Goal: Information Seeking & Learning: Understand process/instructions

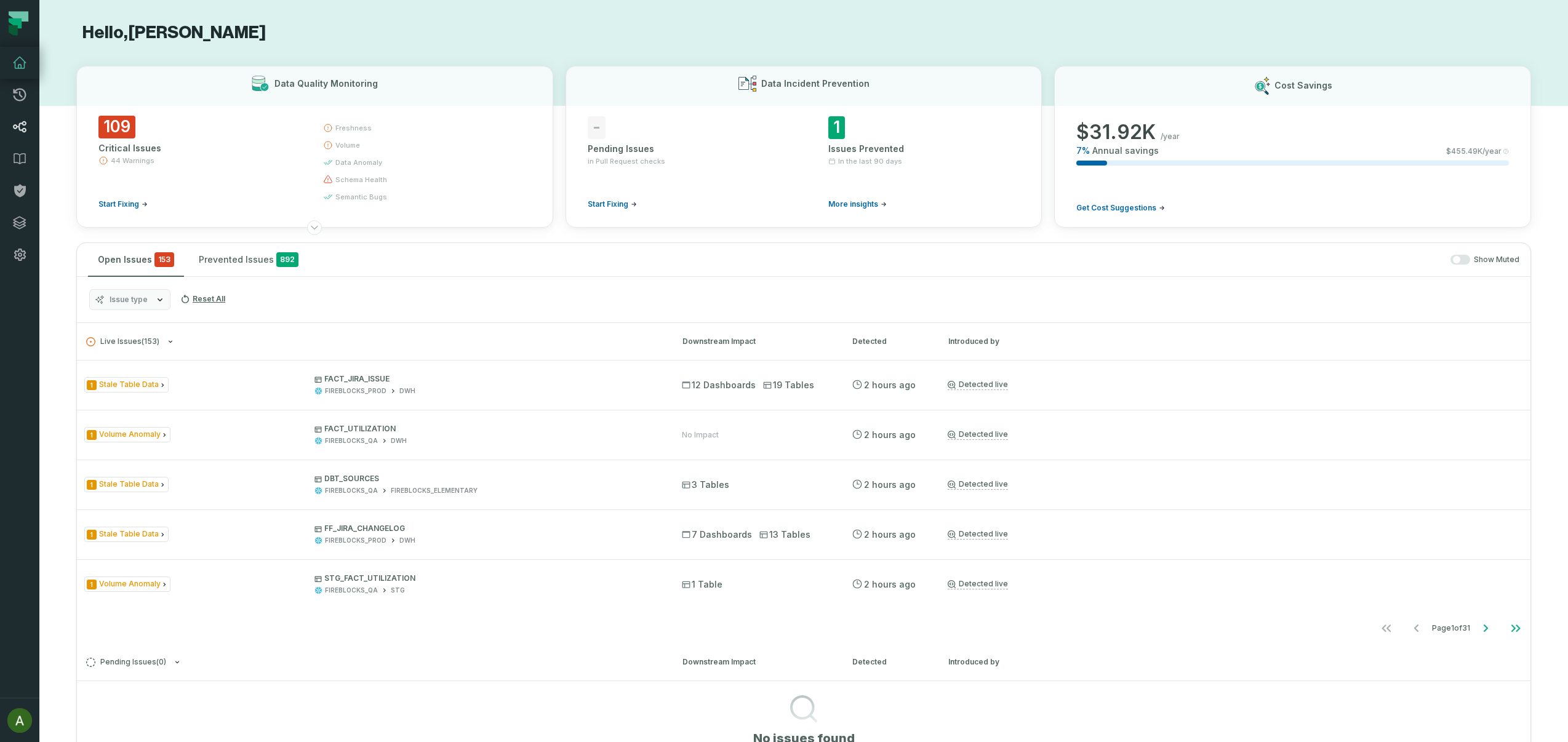
click at [13, 125] on icon at bounding box center [20, 127] width 15 height 15
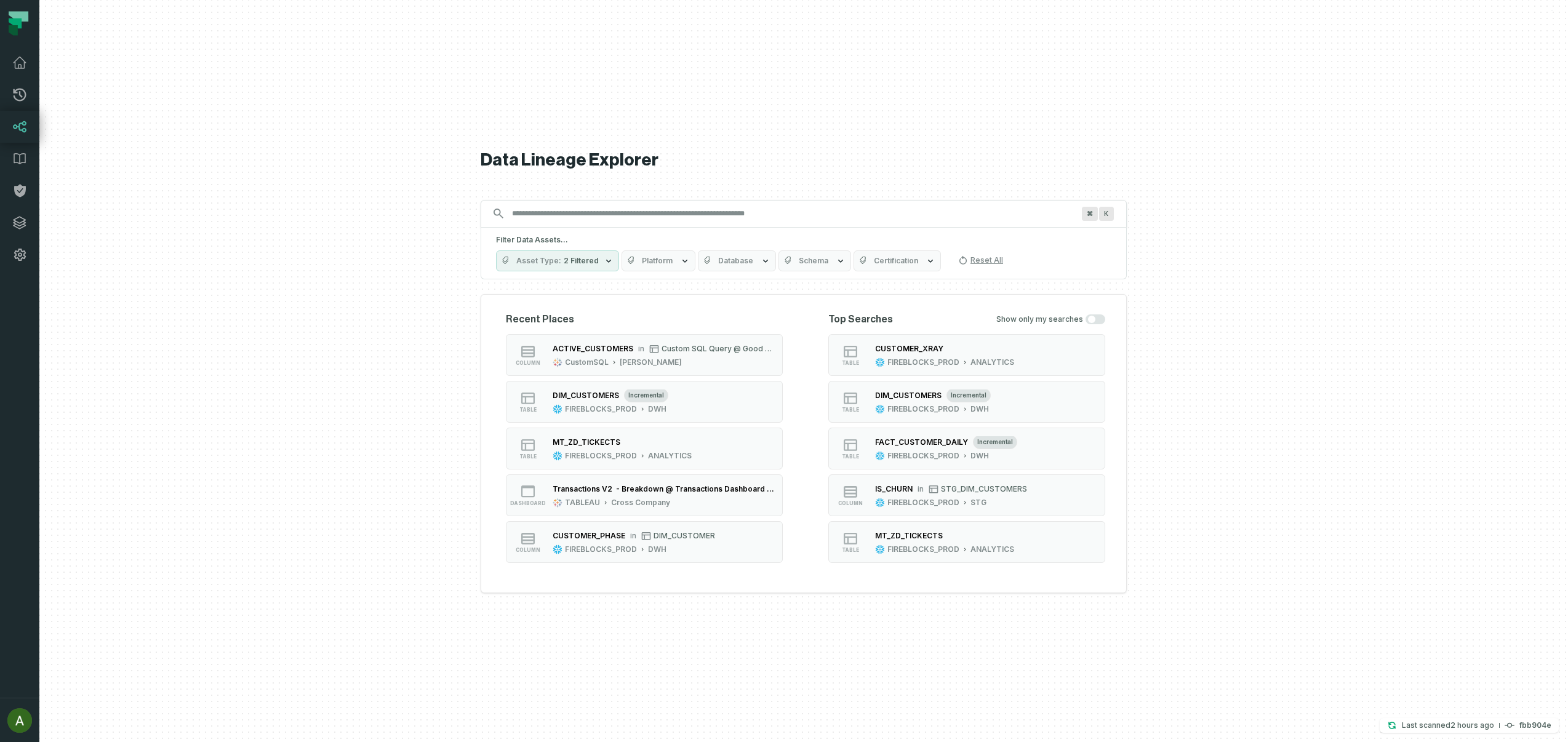
click at [654, 206] on input "Discovery Provider cmdk menu" at bounding box center [792, 213] width 576 height 20
click at [654, 212] on input "Discovery Provider cmdk menu" at bounding box center [792, 213] width 576 height 20
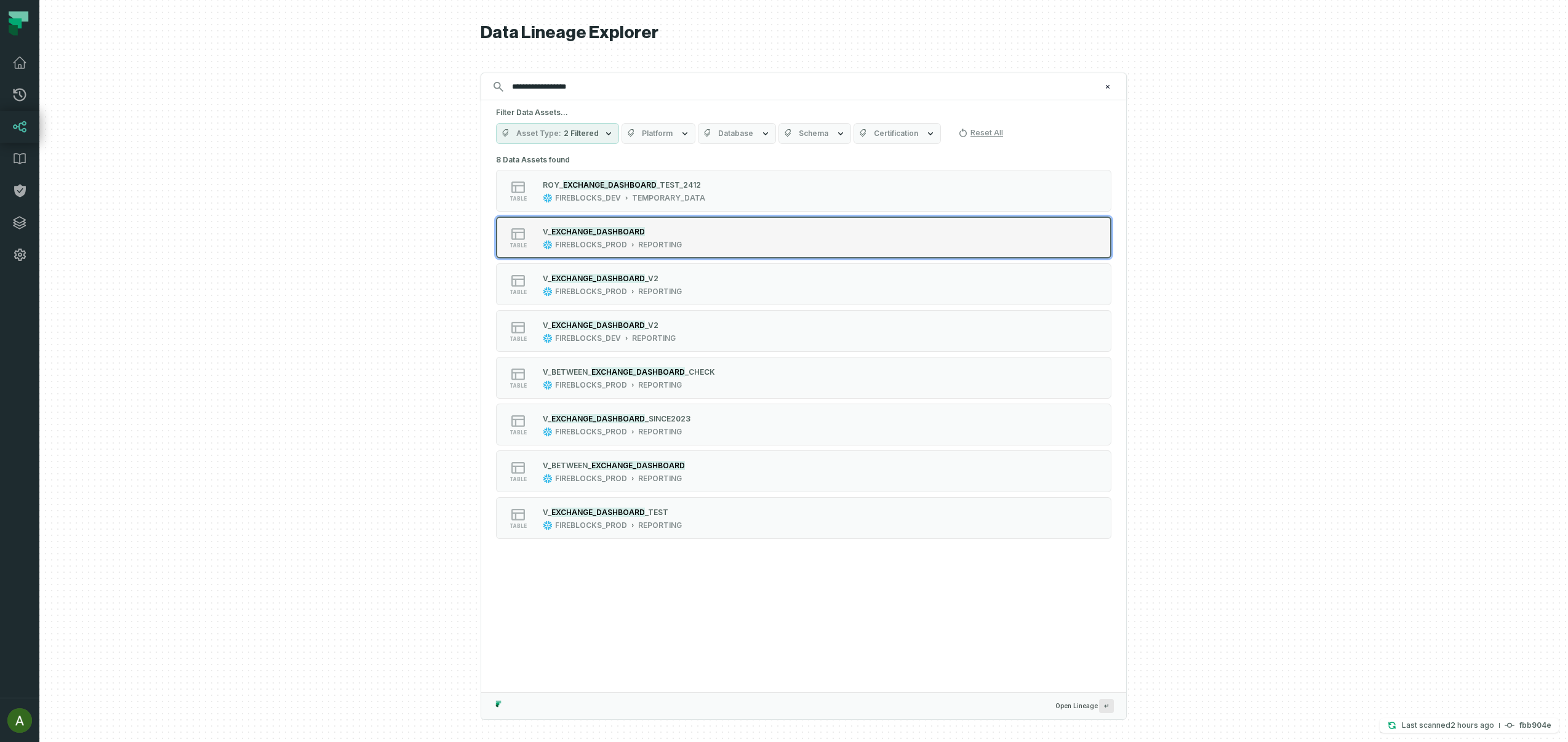
type input "**********"
click at [721, 240] on div "table V_ EXCHANGE_DASHBOARD FIREBLOCKS_PROD REPORTING" at bounding box center [652, 238] width 308 height 25
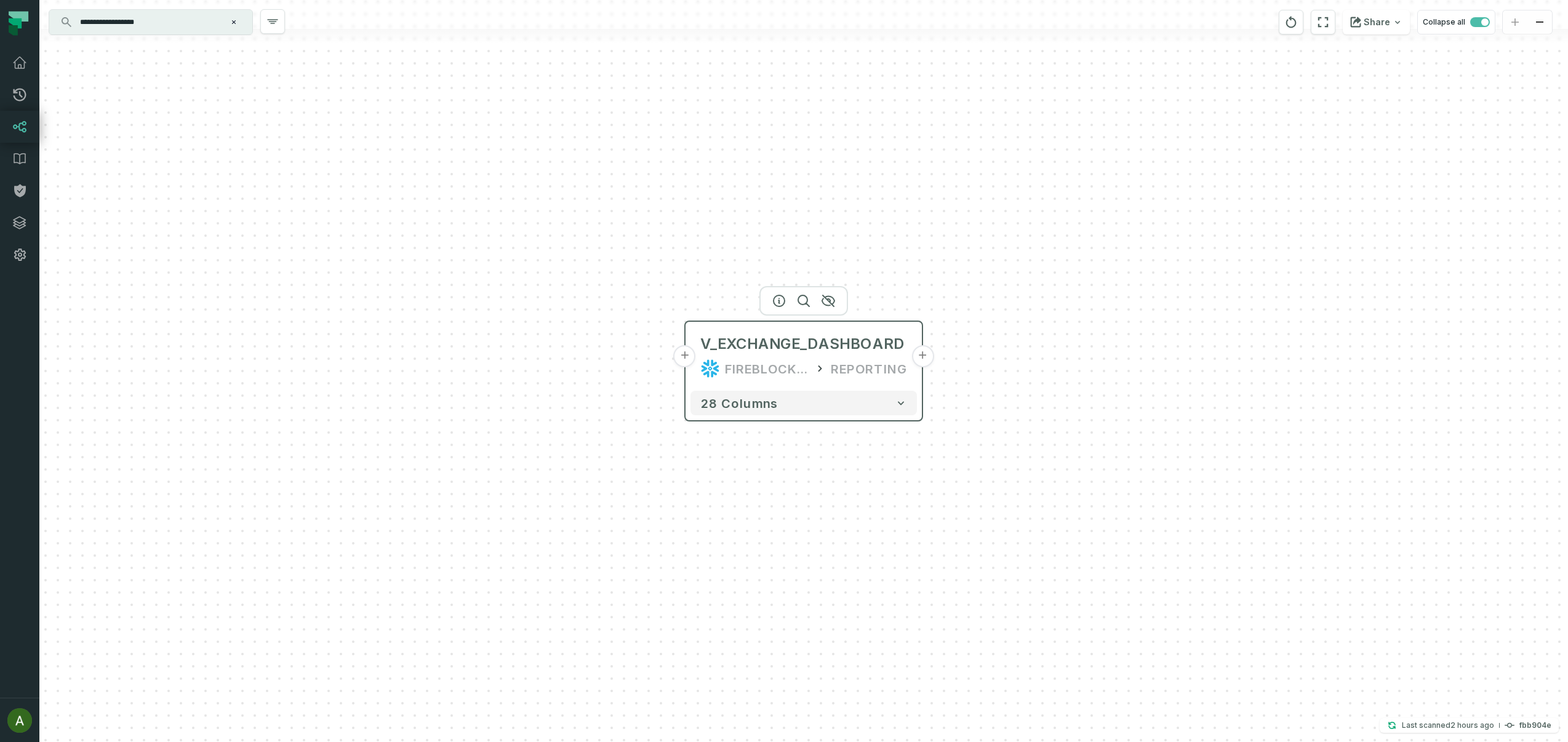
click at [685, 354] on button "+" at bounding box center [684, 356] width 22 height 22
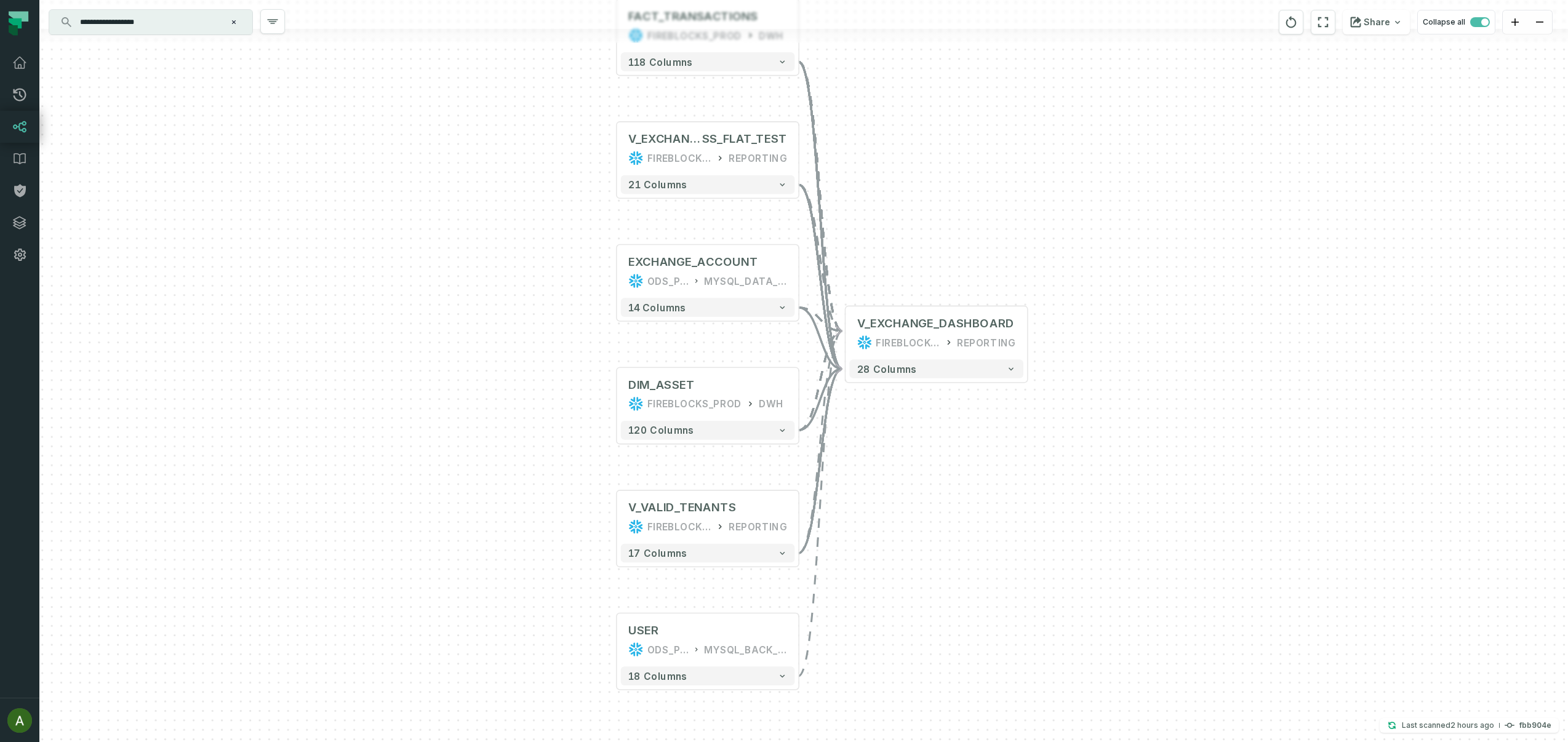
drag, startPoint x: 951, startPoint y: 273, endPoint x: 853, endPoint y: 180, distance: 135.1
click at [853, 180] on div "+ FACT_TRANSACTIONS FIREBLOCKS_PROD DWH + 118 columns + V_EXCHANGE_WHITELIST_AD…" at bounding box center [804, 371] width 1529 height 742
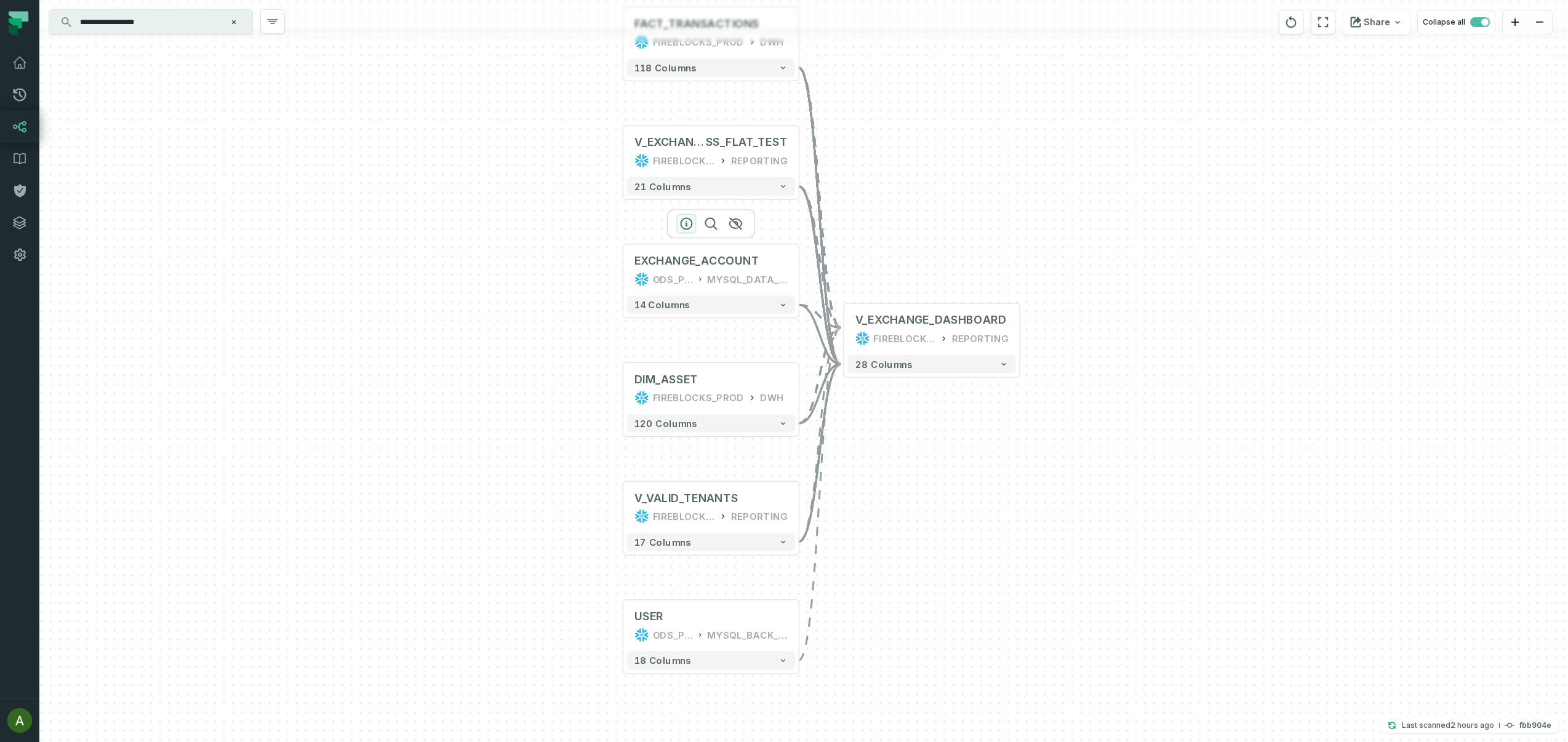
click at [687, 222] on icon "button" at bounding box center [686, 224] width 15 height 15
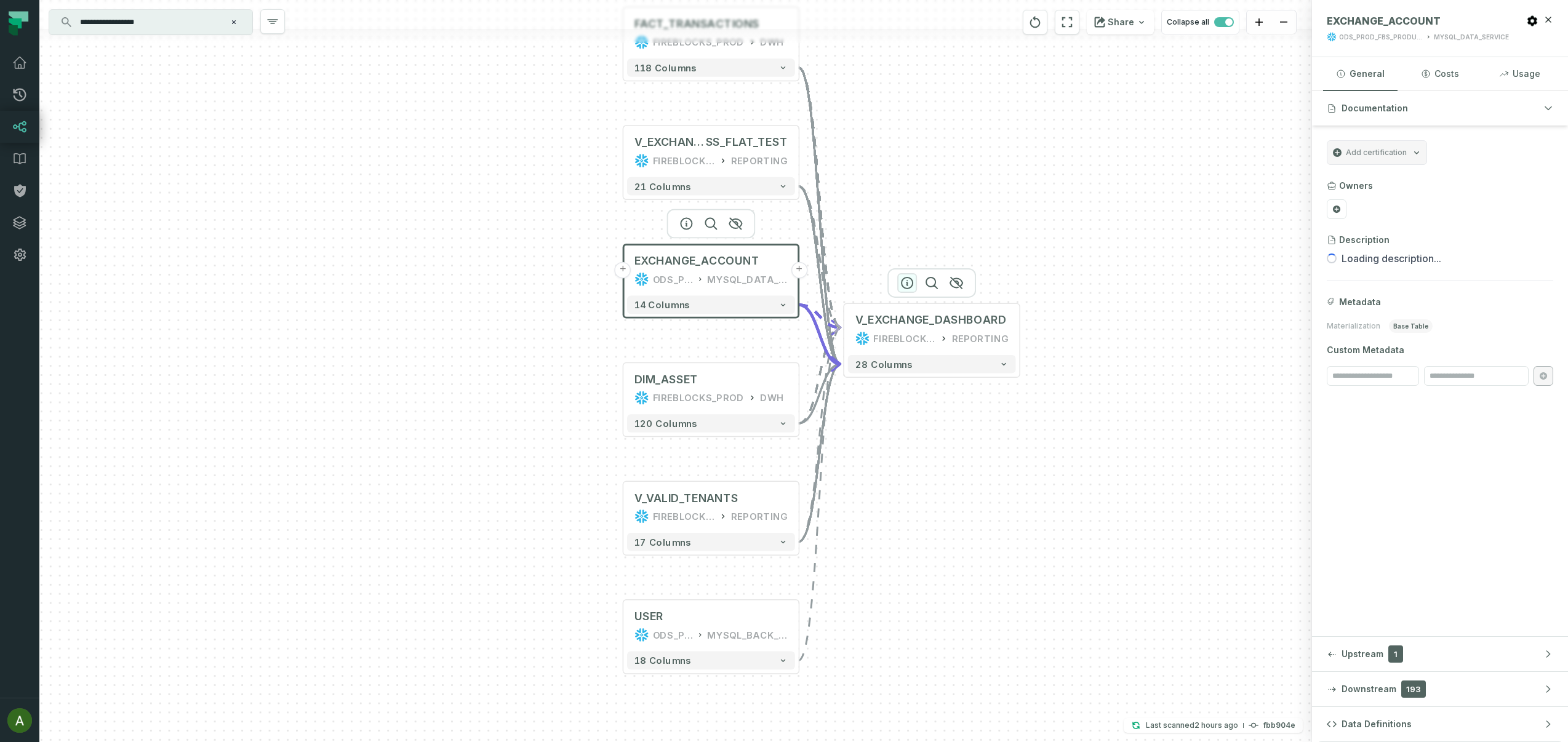
click at [908, 287] on icon "button" at bounding box center [907, 284] width 15 height 15
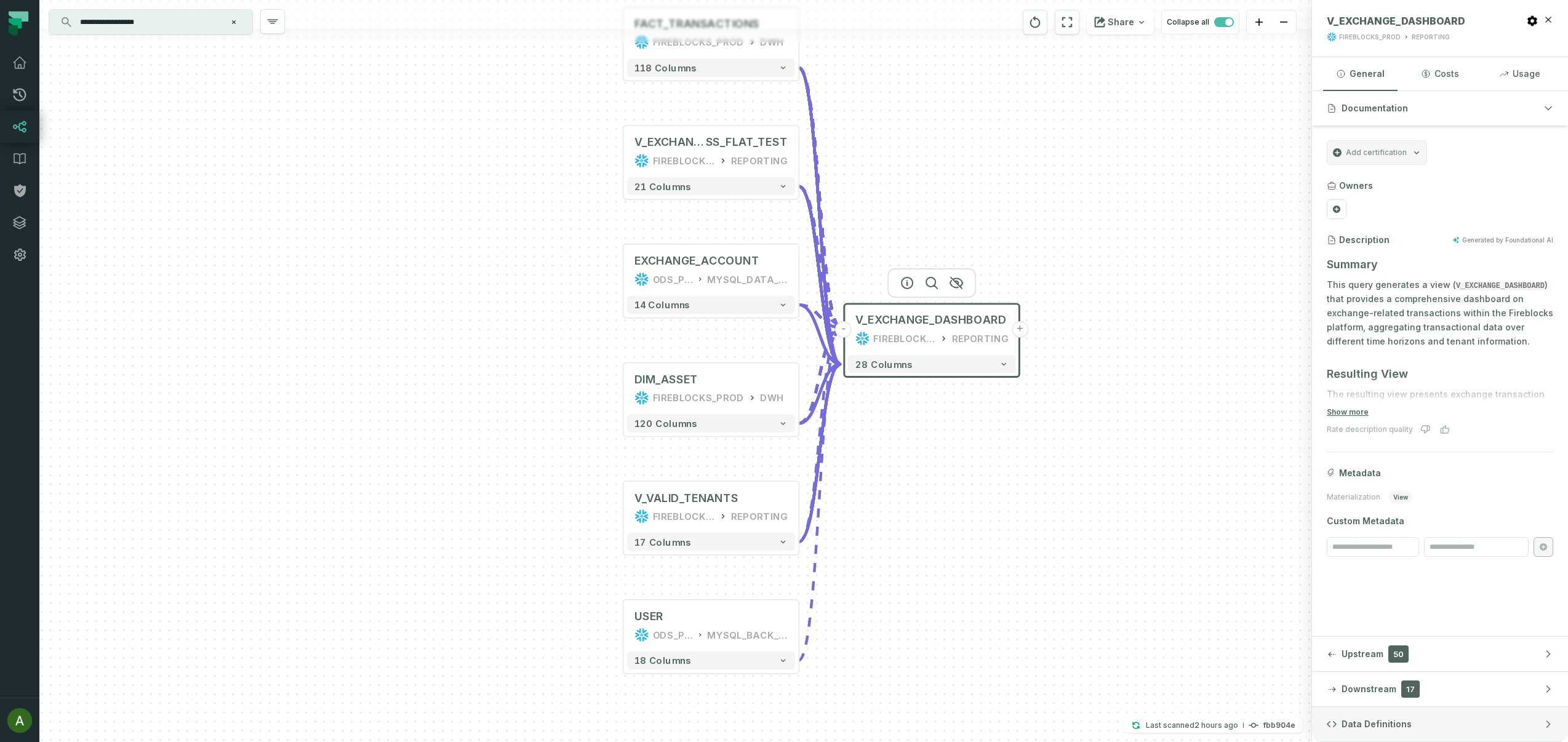
click at [1386, 719] on span "Data Definitions" at bounding box center [1376, 725] width 70 height 12
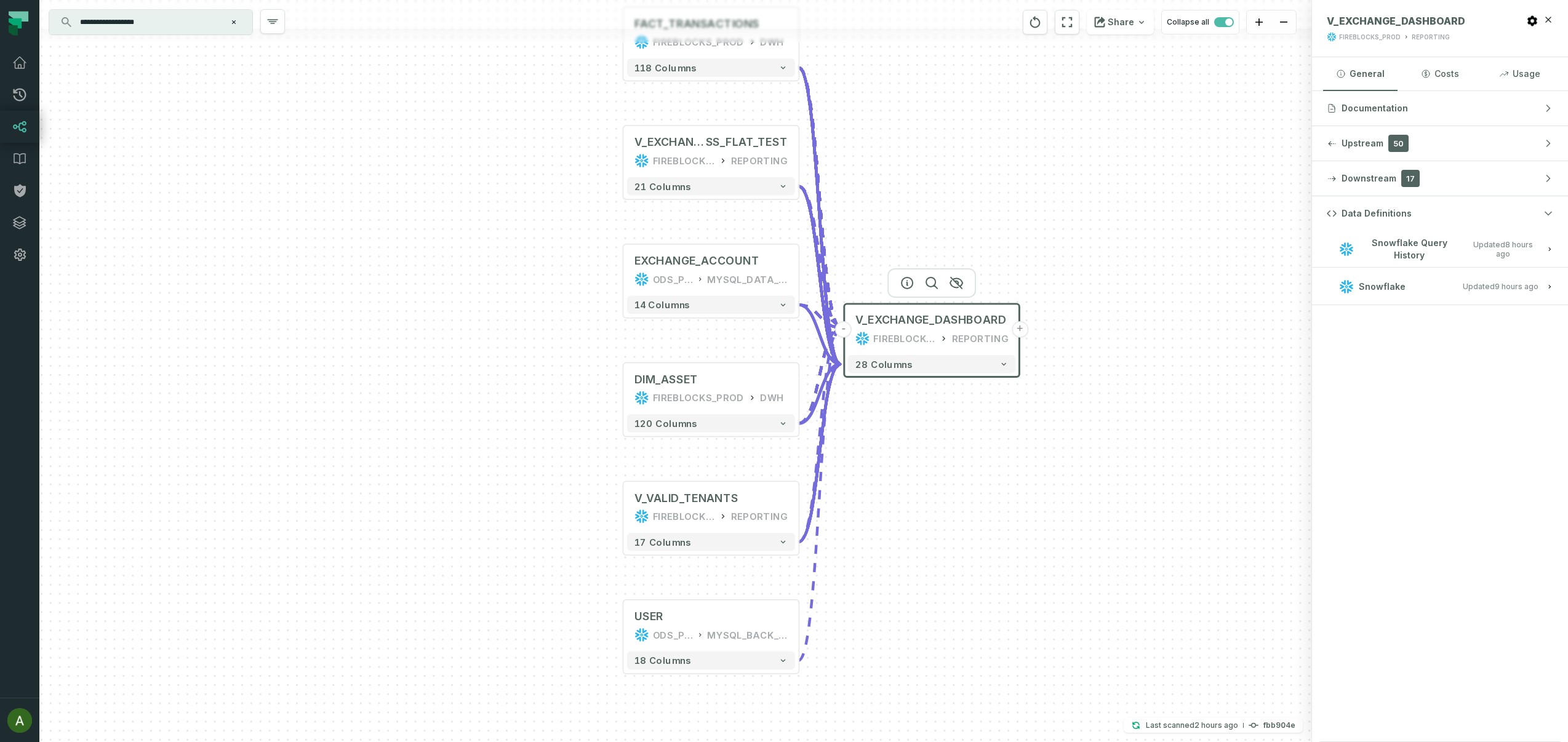
click at [1402, 256] on span "Snowflake Query History" at bounding box center [1409, 249] width 101 height 24
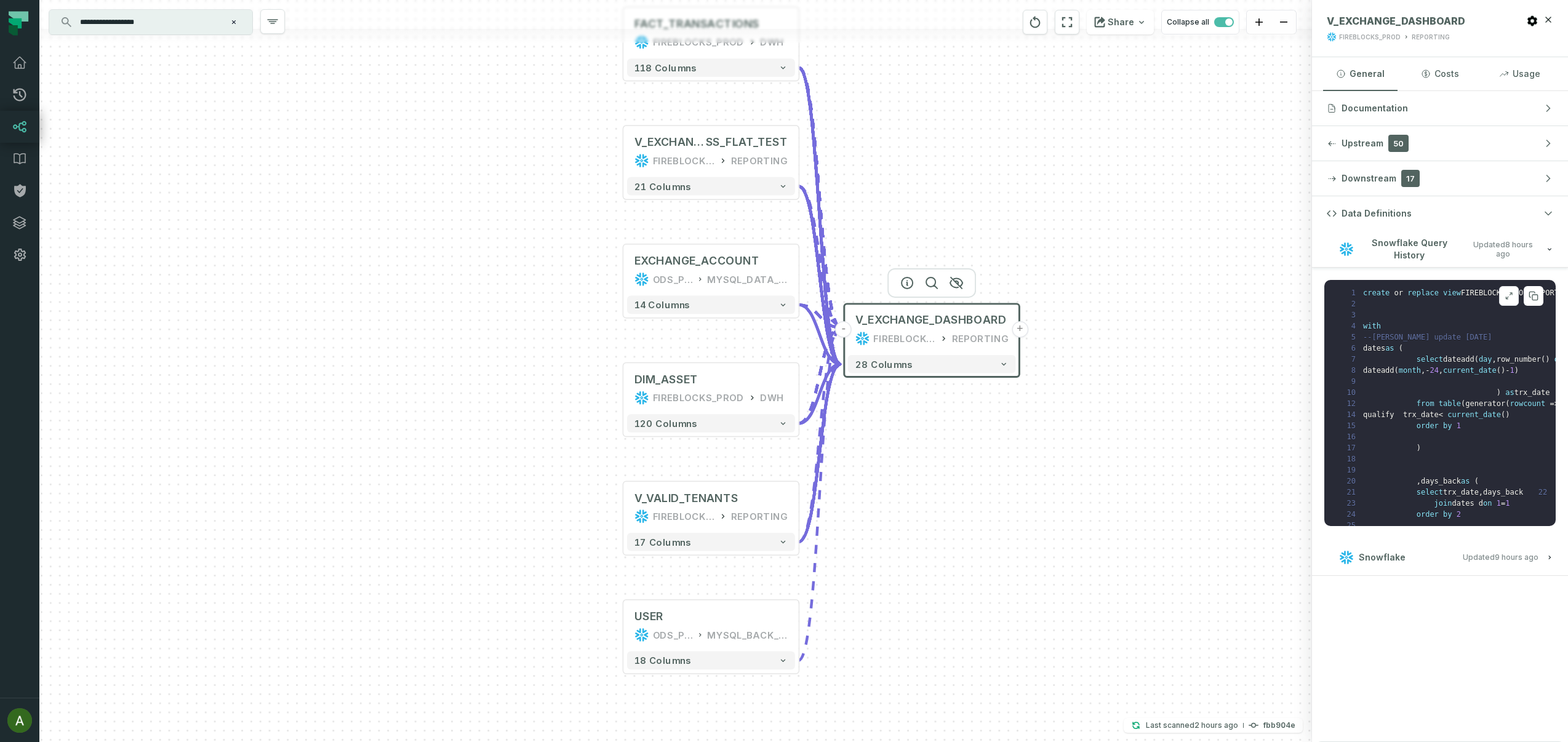
click at [1514, 293] on button at bounding box center [1508, 296] width 20 height 20
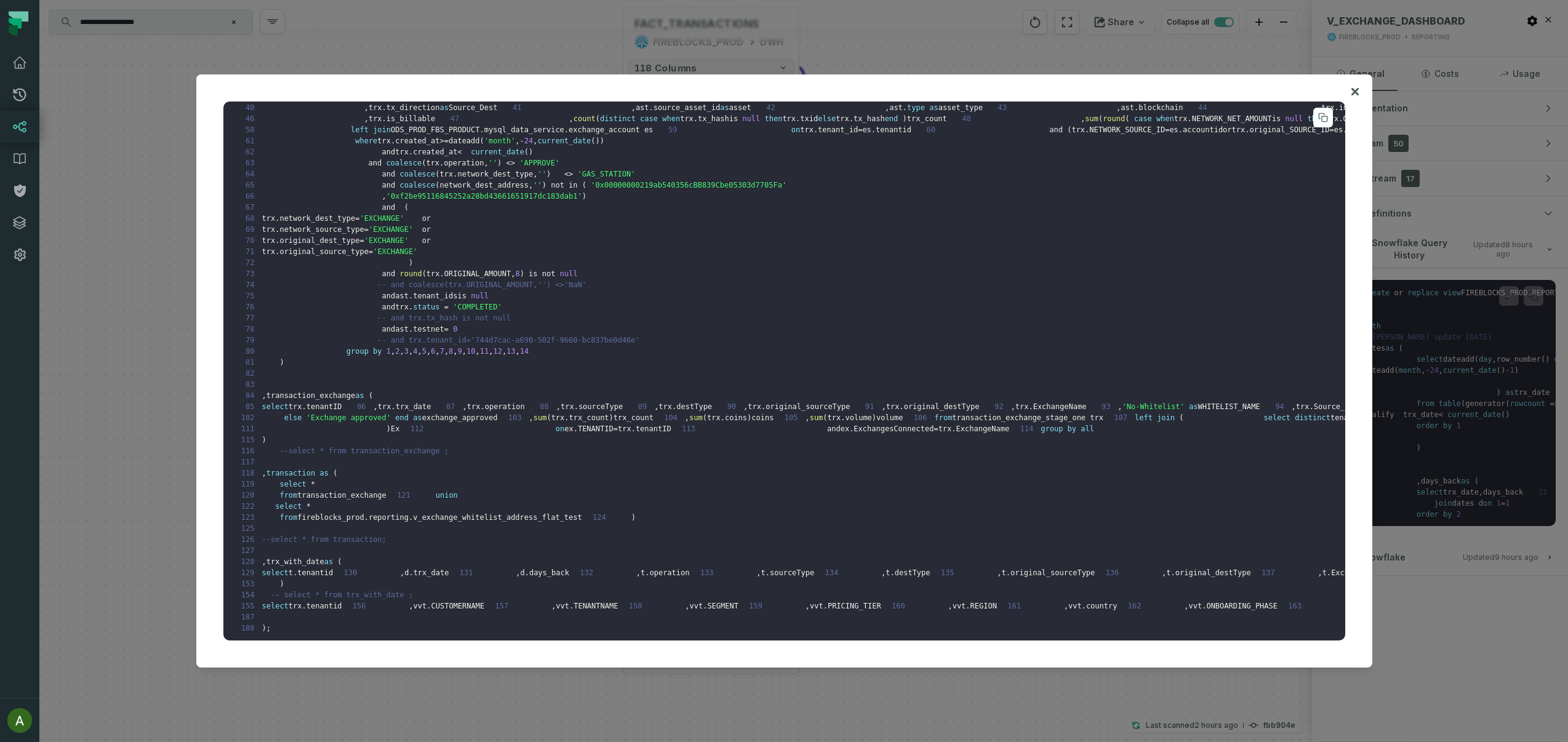
scroll to position [411, 0]
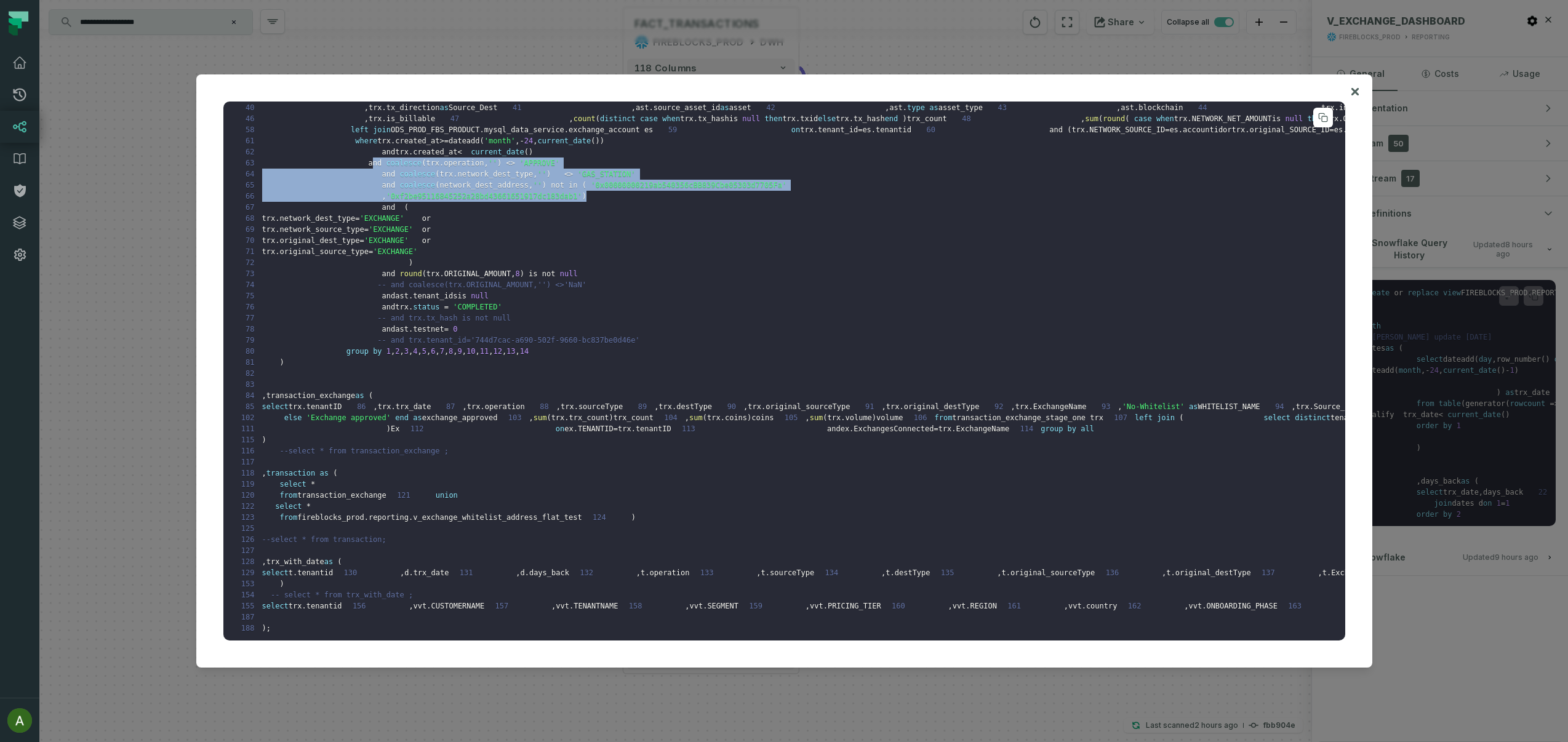
drag, startPoint x: 372, startPoint y: 388, endPoint x: 691, endPoint y: 421, distance: 320.7
click at [691, 421] on pre "1 create or replace view FIREBLOCKS_PROD . REPORTING . V_EXCHANGE_DASHBOARD as …" at bounding box center [784, 372] width 1122 height 540
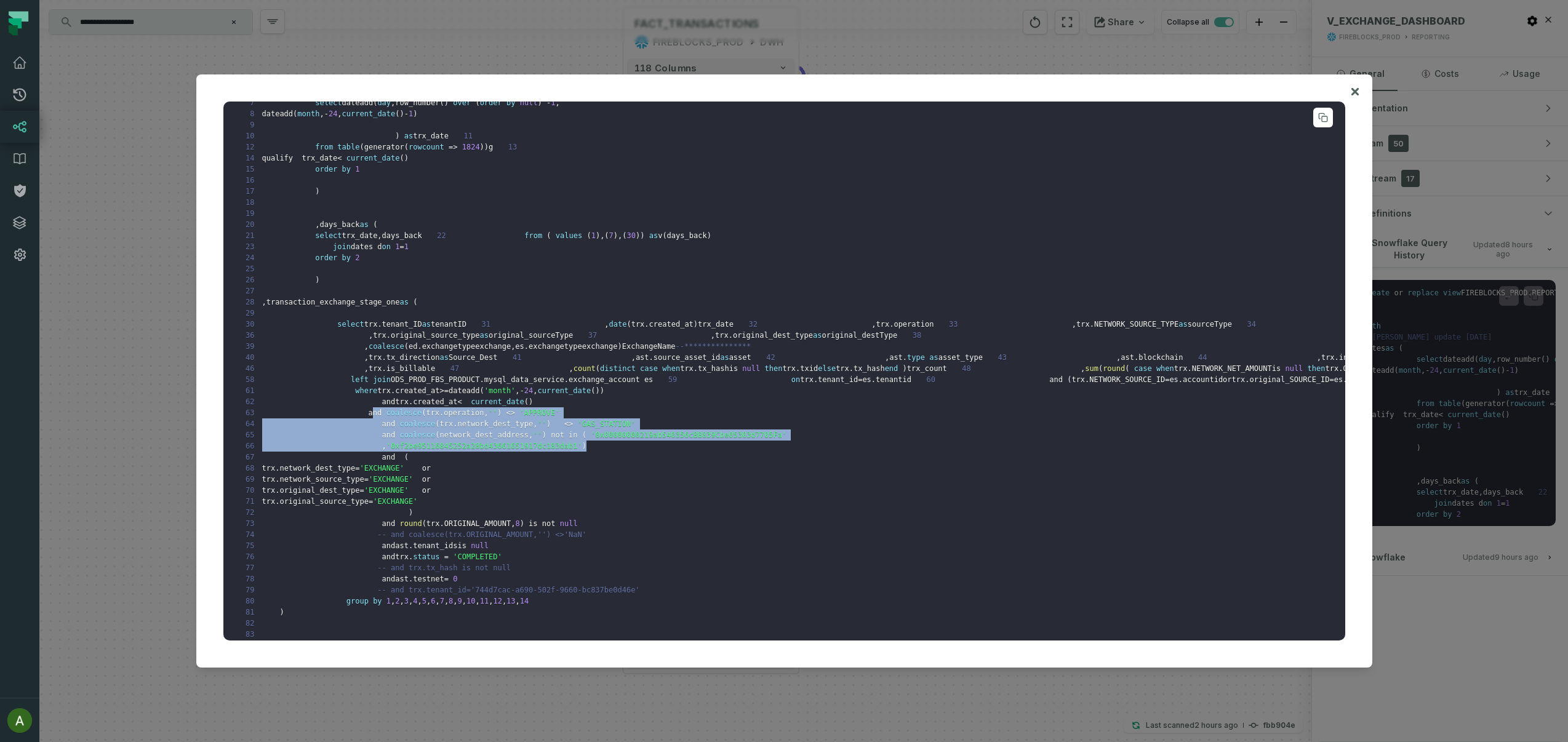
scroll to position [75, 0]
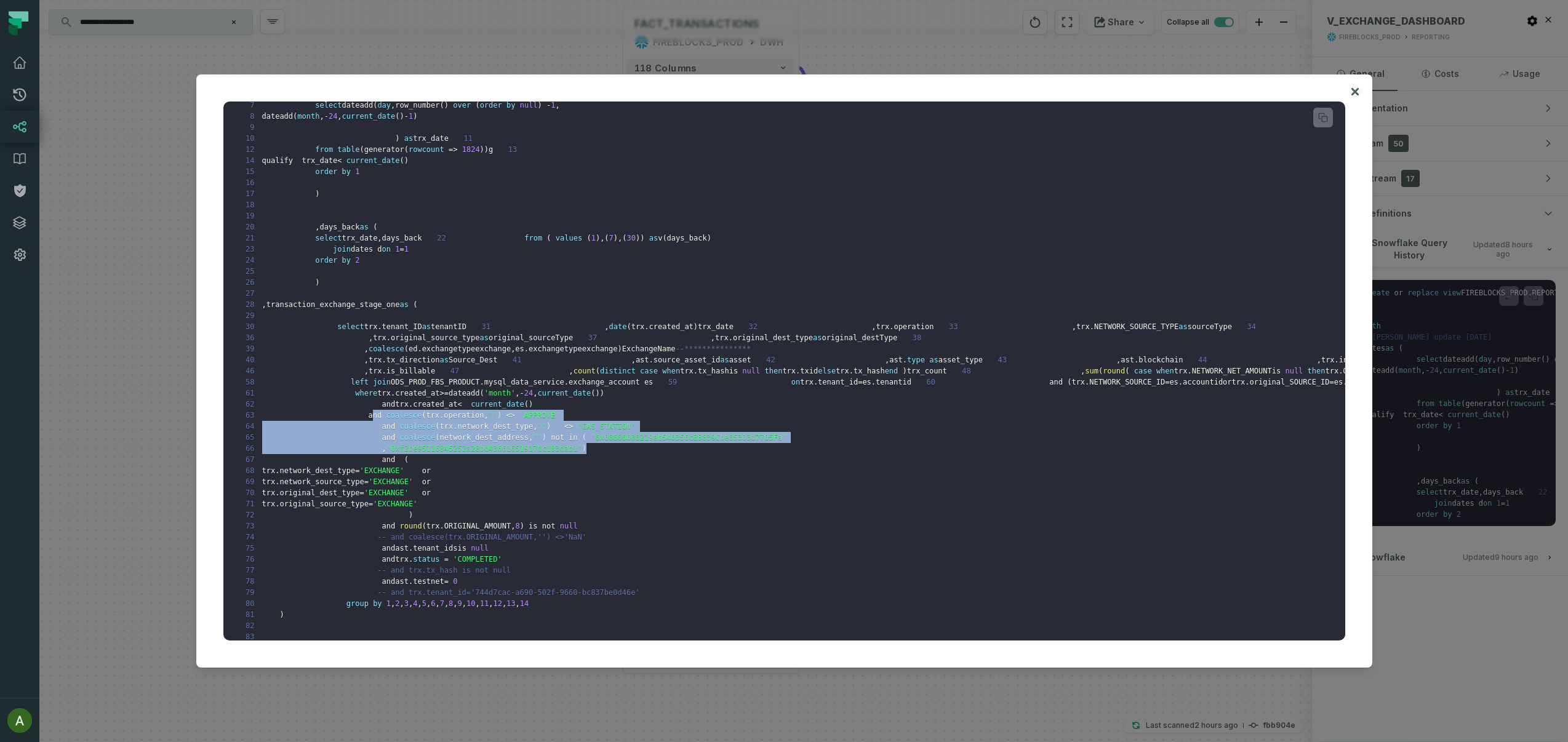
click at [1354, 96] on icon at bounding box center [1355, 92] width 8 height 15
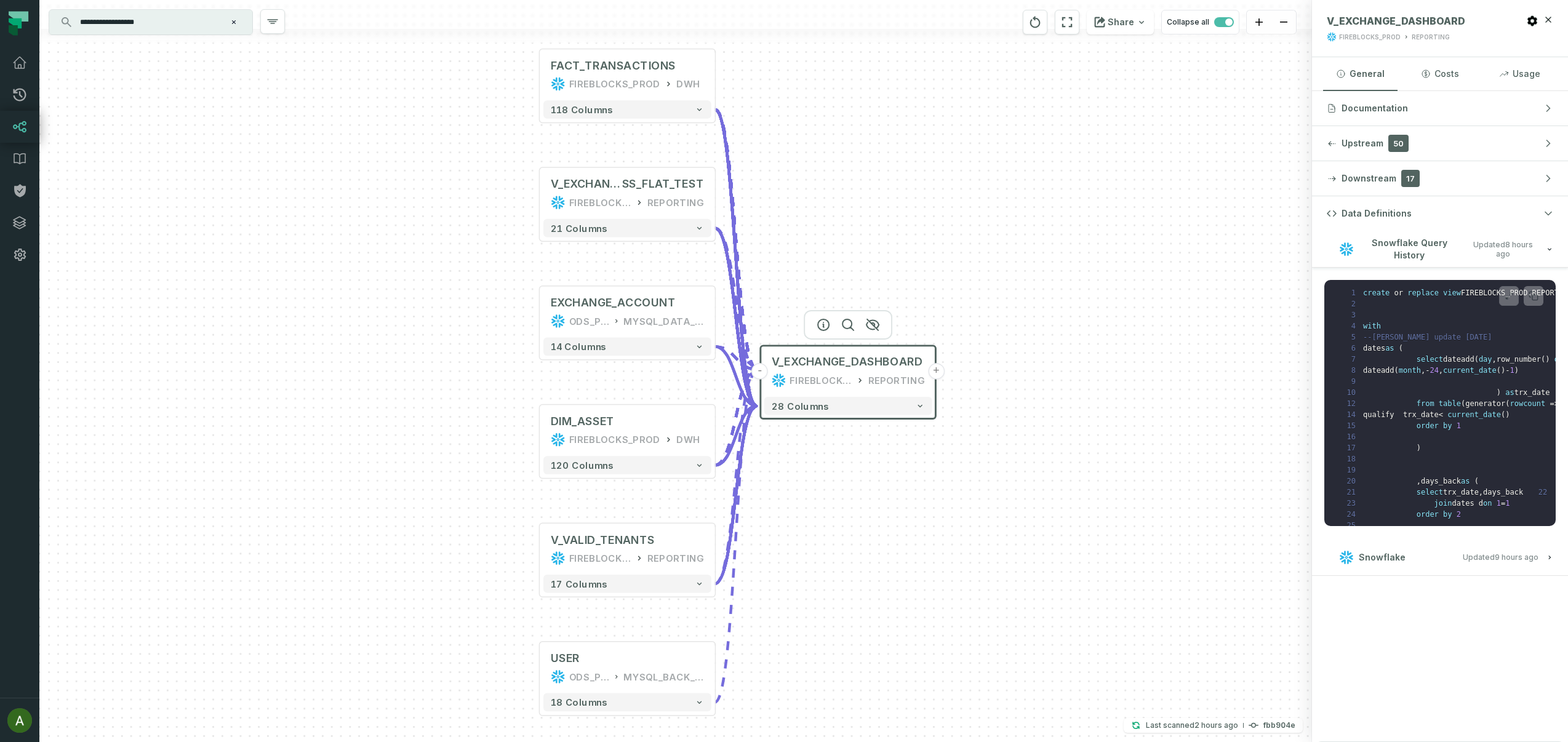
drag, startPoint x: 472, startPoint y: 287, endPoint x: 388, endPoint y: 330, distance: 94.4
click at [388, 330] on div "+ FACT_TRANSACTIONS FIREBLOCKS_PROD DWH + 118 columns + V_EXCHANGE_WHITELIST_AD…" at bounding box center [675, 371] width 1272 height 742
click at [1505, 296] on icon at bounding box center [1508, 296] width 8 height 10
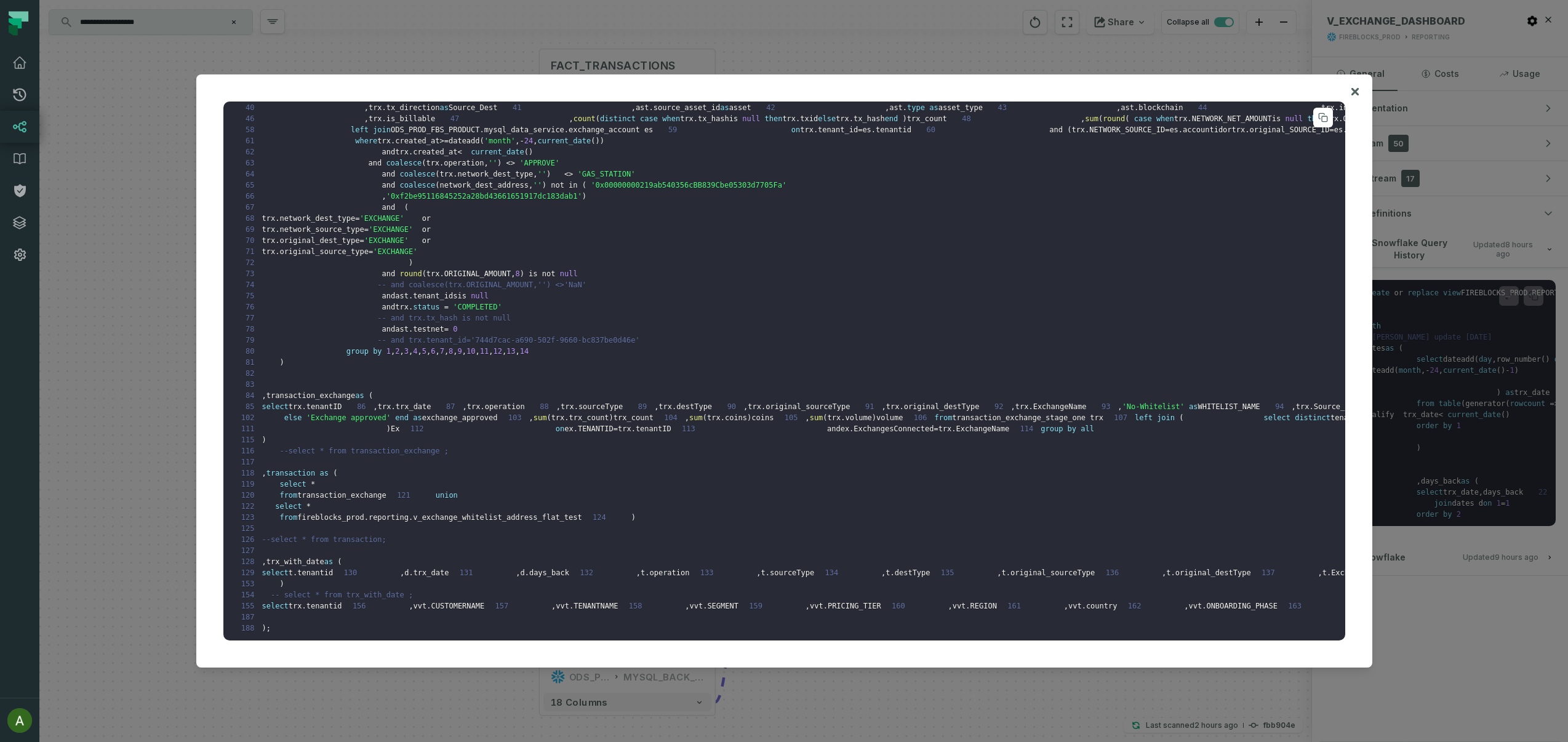
scroll to position [504, 0]
click at [603, 134] on span "exchange_account es" at bounding box center [611, 130] width 84 height 8
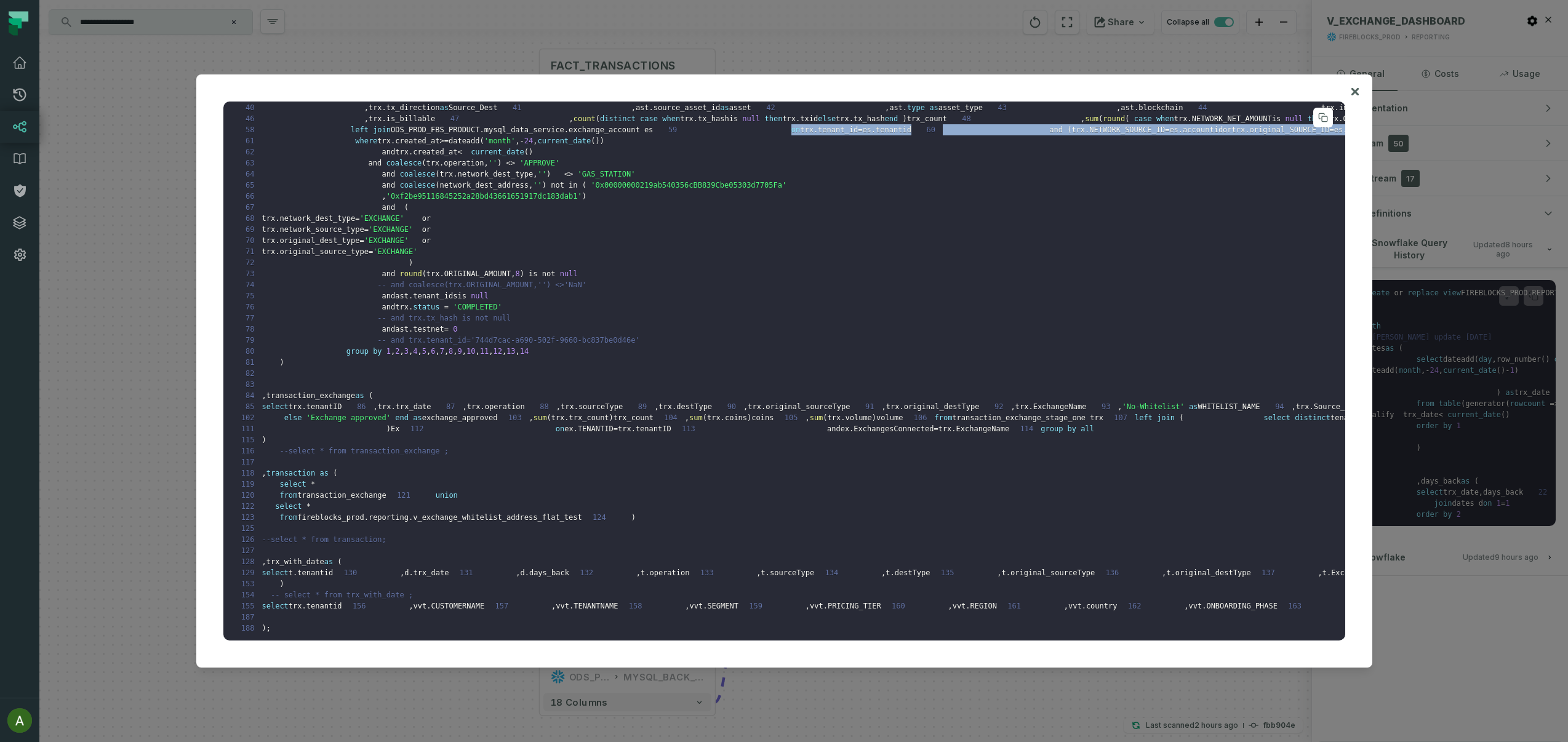
drag, startPoint x: 718, startPoint y: 263, endPoint x: 369, endPoint y: 253, distance: 349.1
click at [369, 253] on pre "1 create or replace view FIREBLOCKS_PROD . REPORTING . V_EXCHANGE_DASHBOARD as …" at bounding box center [784, 372] width 1122 height 540
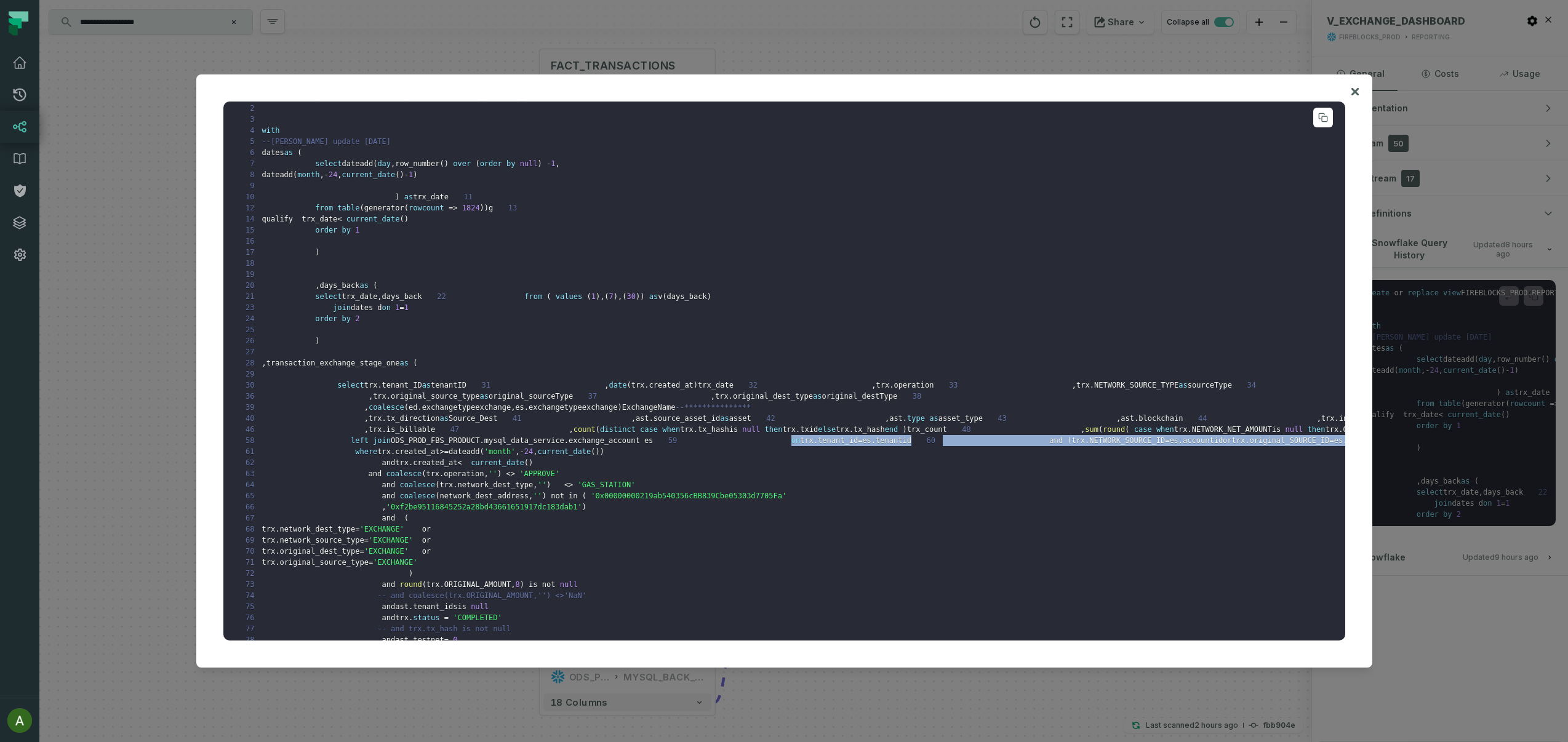
scroll to position [0, 0]
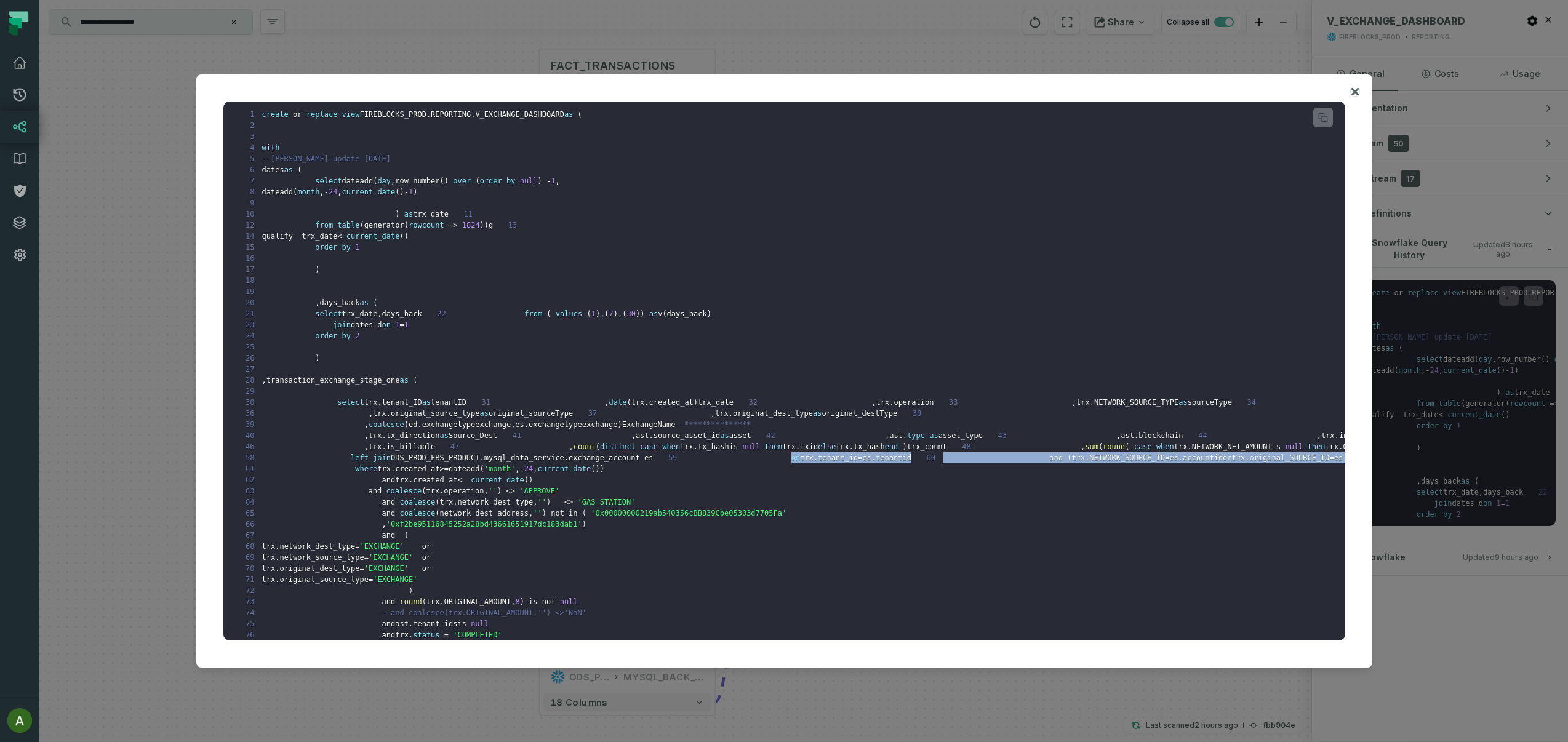
click at [1355, 91] on icon at bounding box center [1355, 91] width 8 height 8
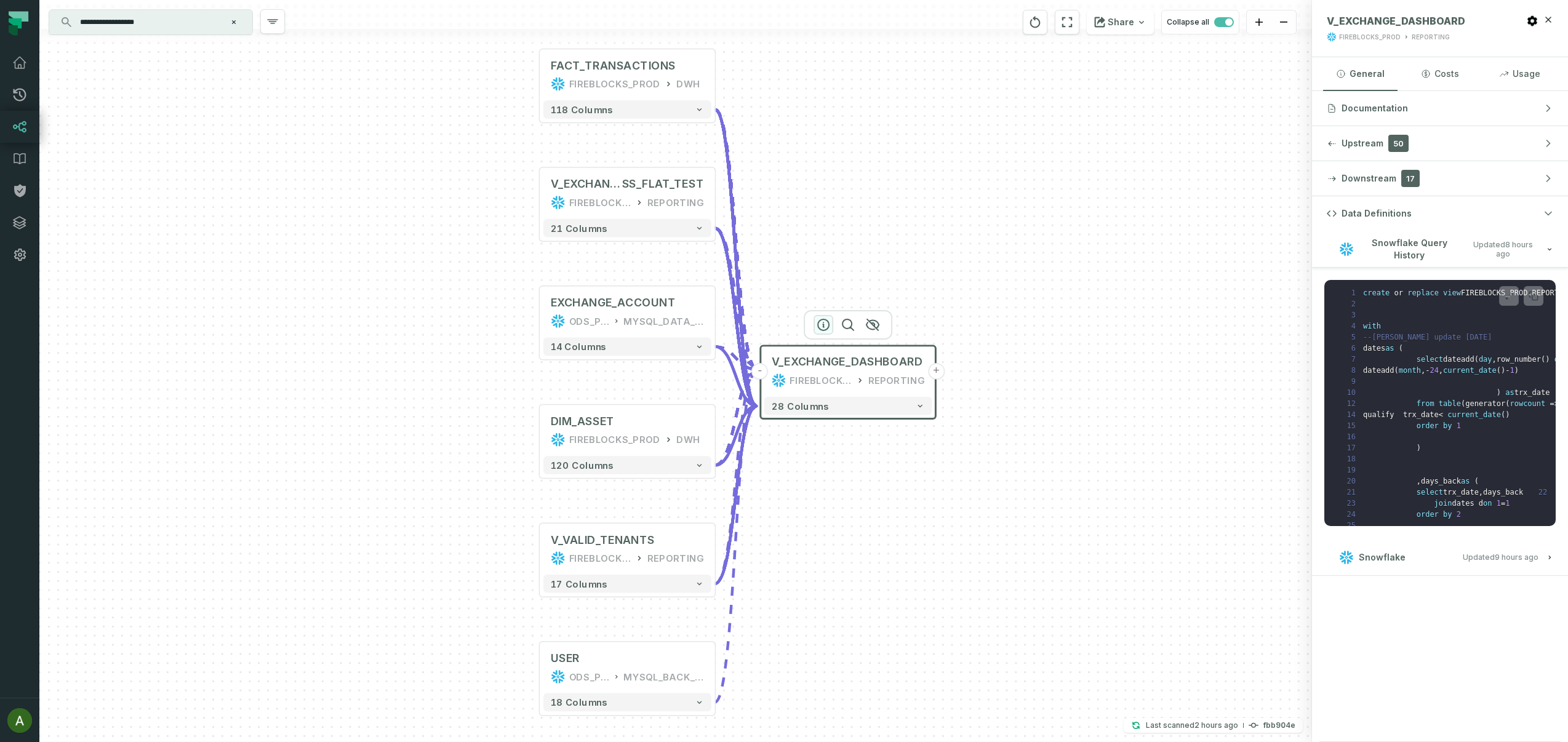
click at [819, 327] on icon "button" at bounding box center [823, 325] width 15 height 15
click at [1426, 179] on button "Downstream 17" at bounding box center [1440, 179] width 256 height 35
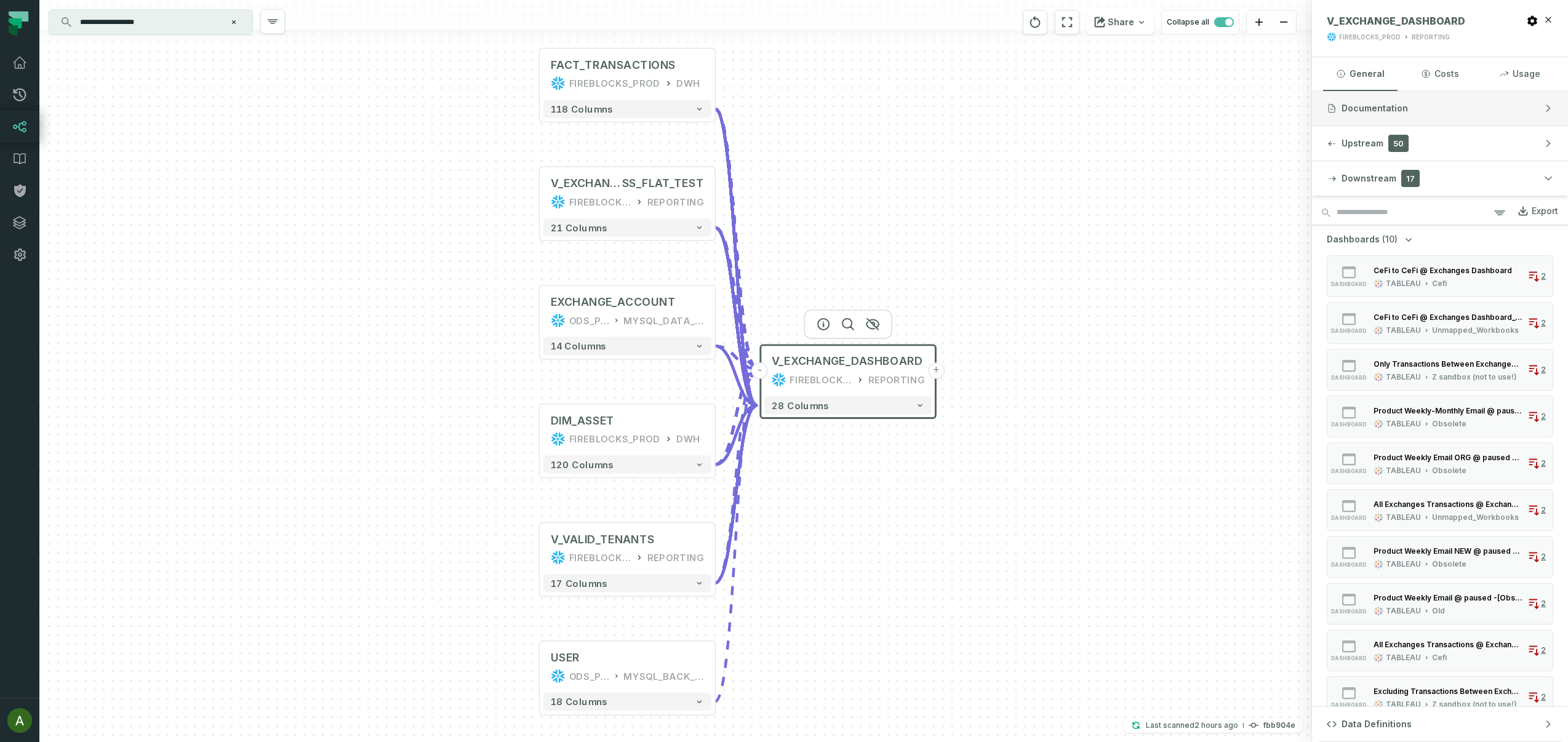
click at [1377, 103] on span "Documentation" at bounding box center [1374, 109] width 66 height 12
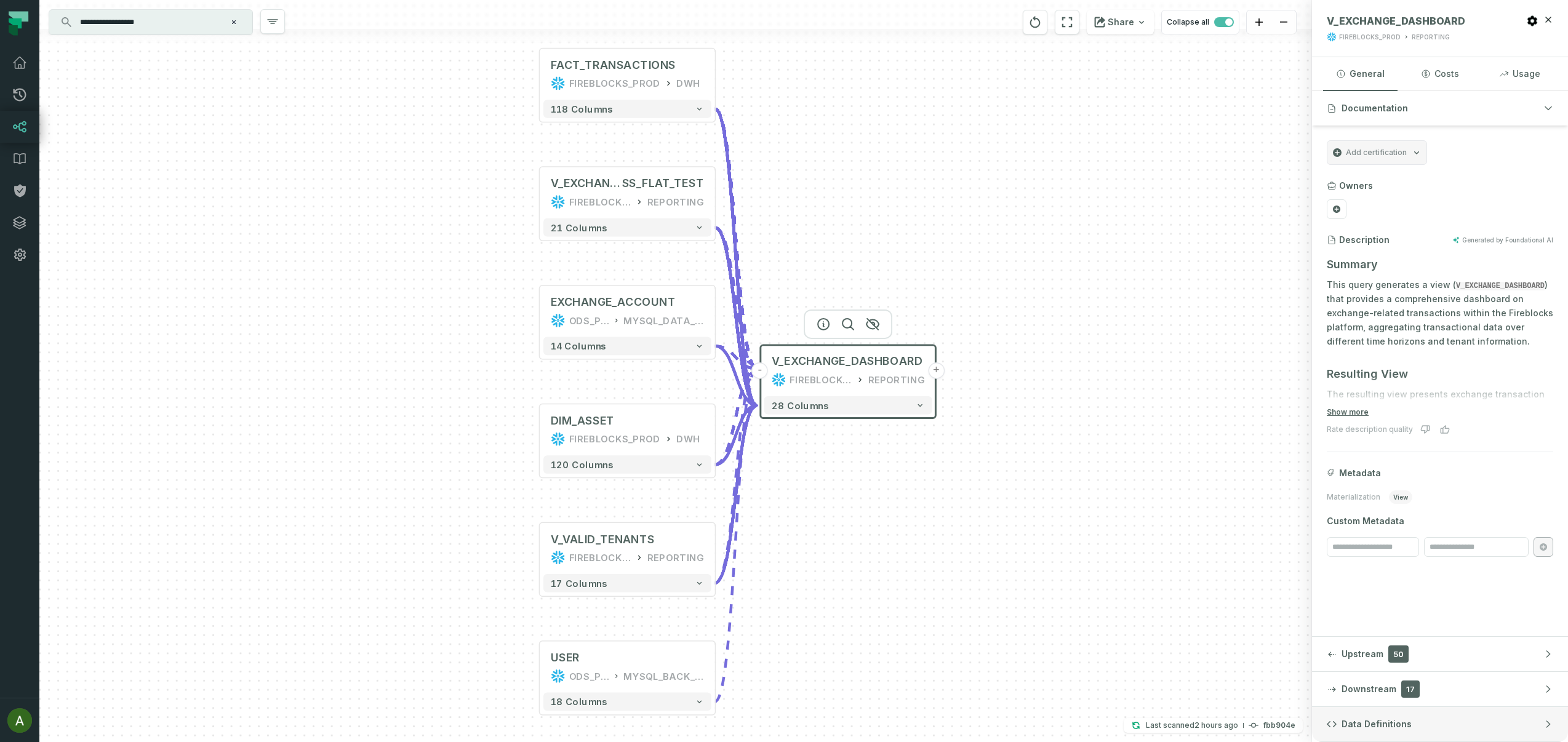
click at [1374, 726] on span "Data Definitions" at bounding box center [1376, 725] width 70 height 12
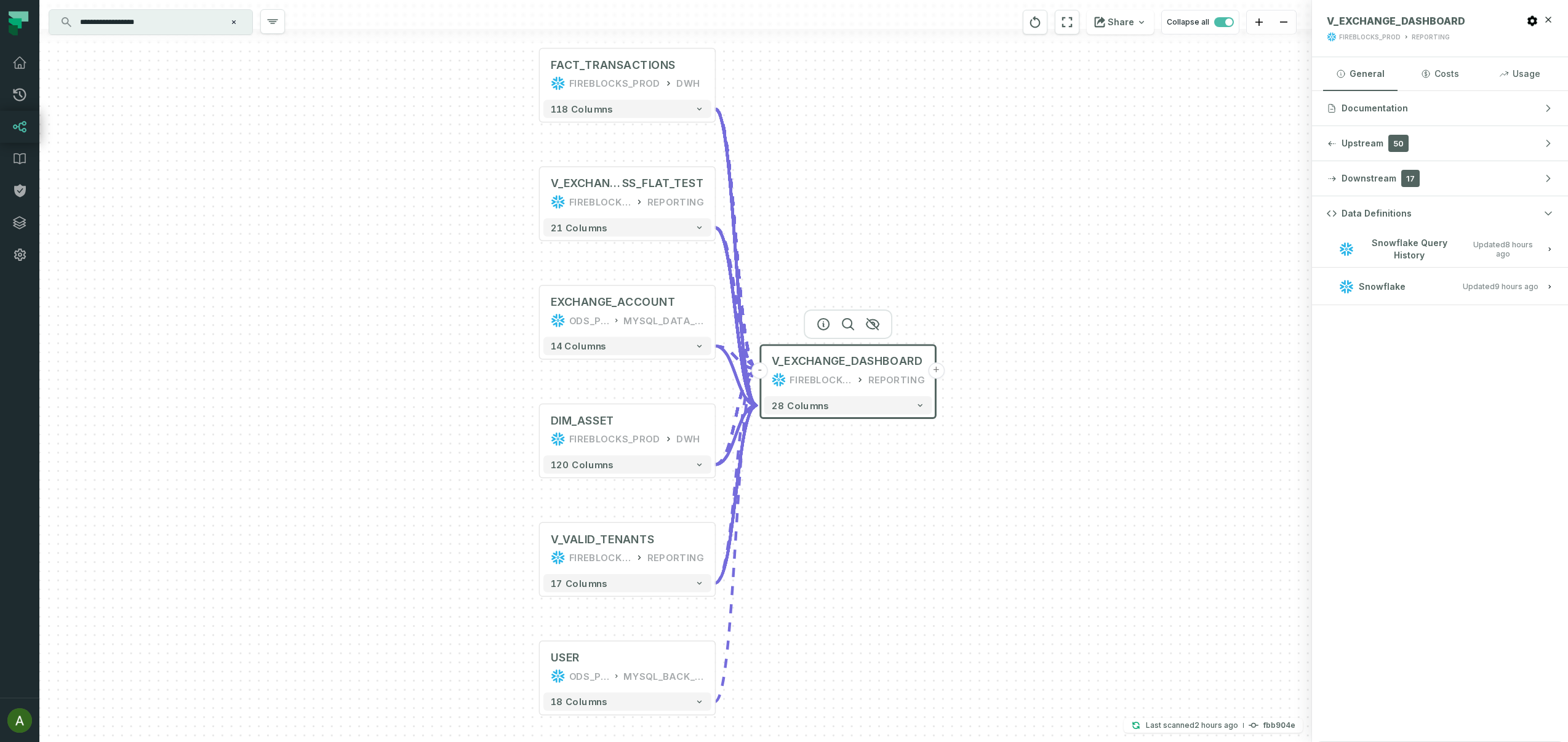
click at [1439, 292] on button "Snowflake Updated [DATE] 1:01:35 AM" at bounding box center [1440, 287] width 226 height 17
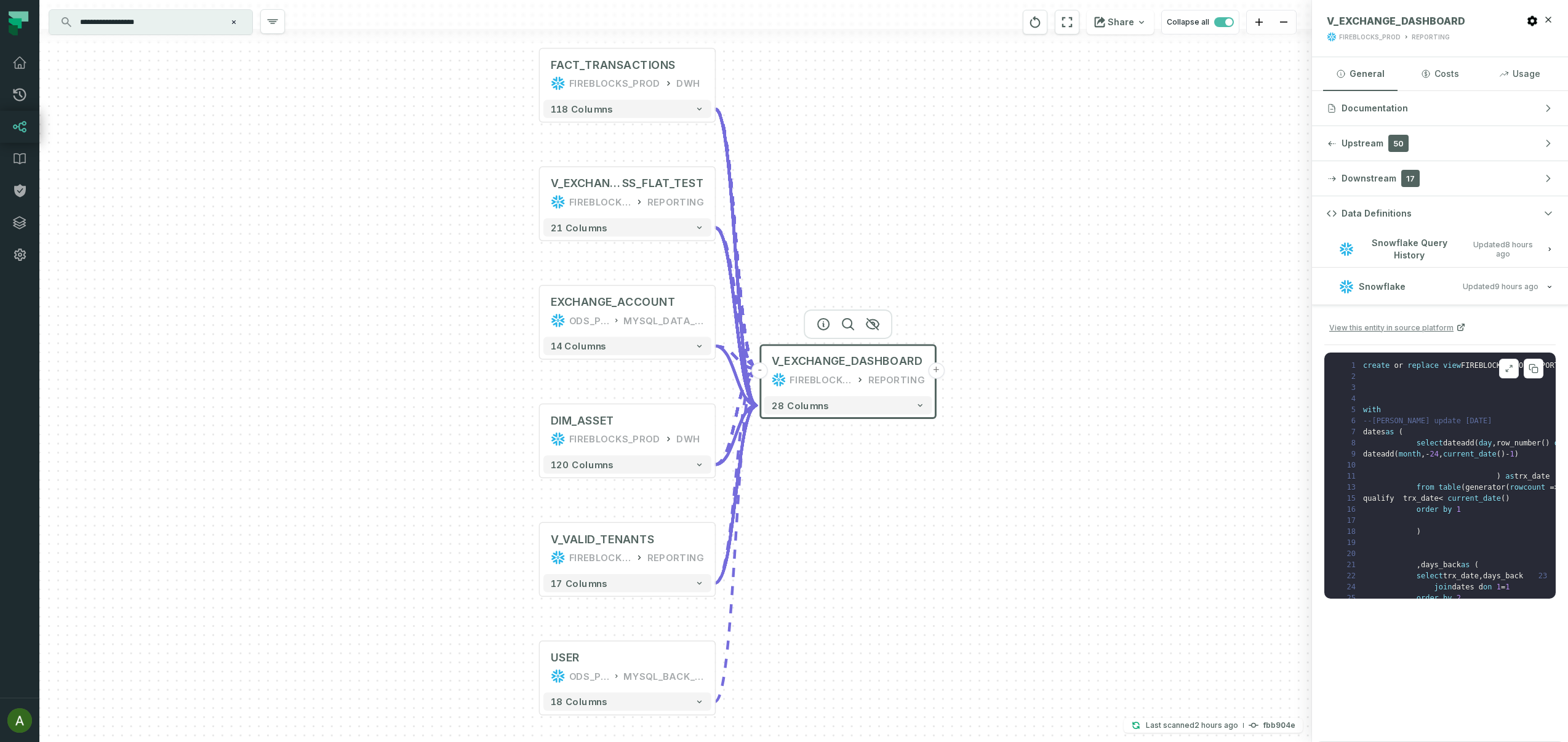
click at [1512, 368] on icon at bounding box center [1508, 368] width 8 height 10
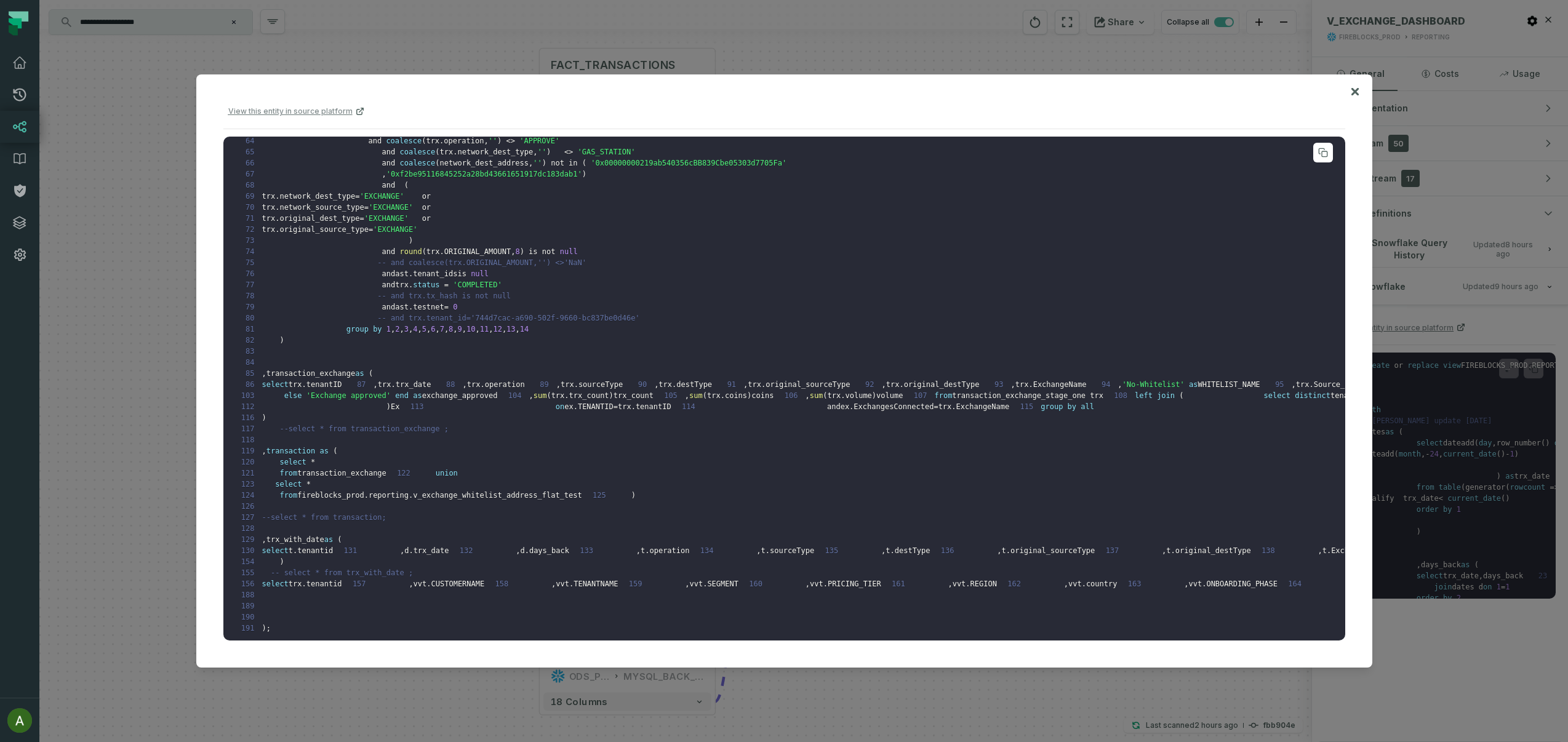
scroll to position [496, 0]
drag, startPoint x: 381, startPoint y: 394, endPoint x: 461, endPoint y: 446, distance: 95.4
click at [461, 446] on pre "1 create or replace view FIREBLOCKS_PROD . REPORTING . V_EXCHANGE_DASHBOARD AS …" at bounding box center [784, 388] width 1122 height 504
